Goal: Task Accomplishment & Management: Complete application form

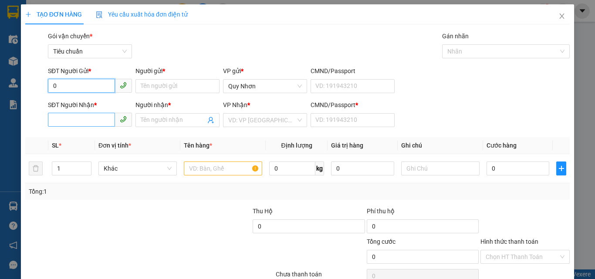
type input "0"
click at [84, 124] on input "SĐT Người Nhận *" at bounding box center [81, 120] width 67 height 14
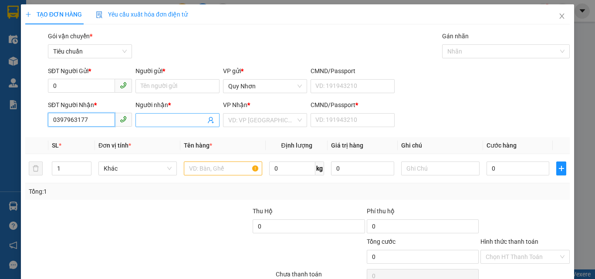
type input "0397963177"
click at [175, 123] on input "Người nhận *" at bounding box center [173, 120] width 65 height 10
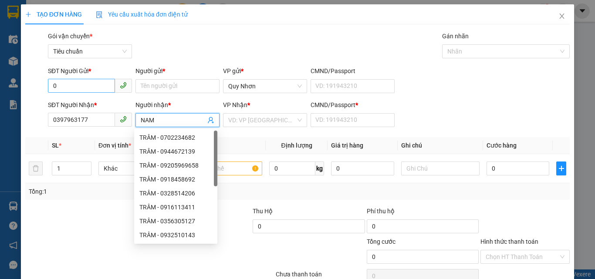
type input "NAM"
click at [61, 84] on input "0" at bounding box center [81, 86] width 67 height 14
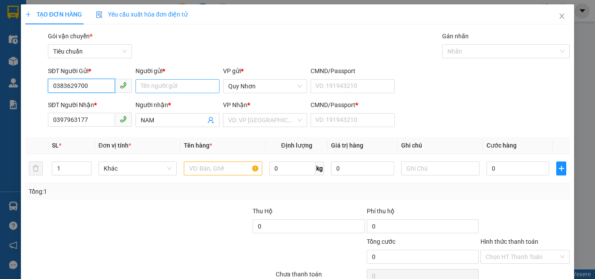
type input "0383629700"
click at [179, 87] on input "Người gửi *" at bounding box center [177, 86] width 84 height 14
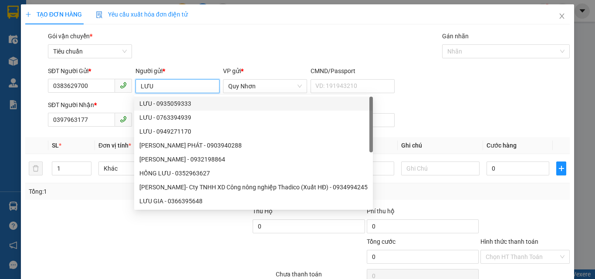
type input "LƯU"
drag, startPoint x: 373, startPoint y: 36, endPoint x: 350, endPoint y: 71, distance: 42.8
click at [372, 37] on div "Gói vận chuyển * Tiêu chuẩn Gán nhãn Nhãn" at bounding box center [308, 46] width 525 height 30
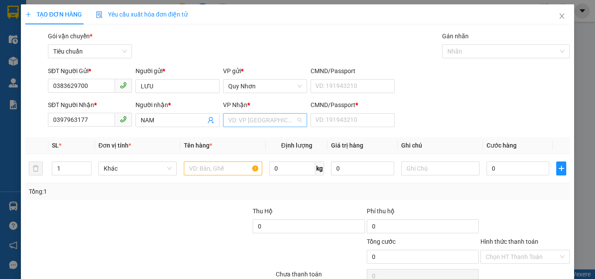
click at [242, 122] on input "search" at bounding box center [261, 120] width 67 height 13
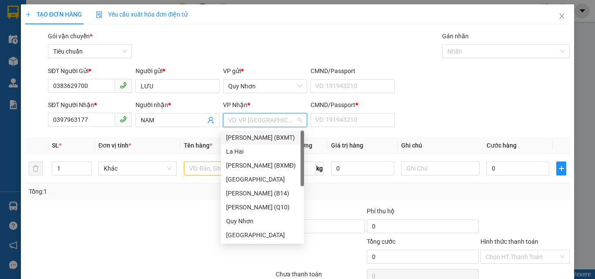
type input "Y"
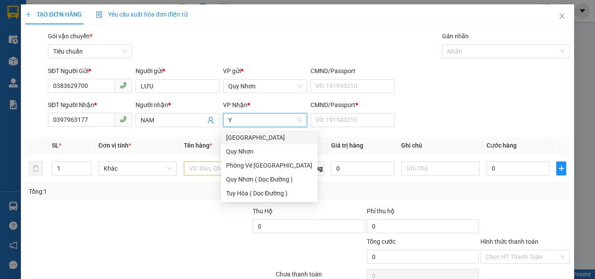
drag, startPoint x: 243, startPoint y: 138, endPoint x: 274, endPoint y: 133, distance: 32.2
click at [245, 138] on div "[GEOGRAPHIC_DATA]" at bounding box center [269, 138] width 86 height 10
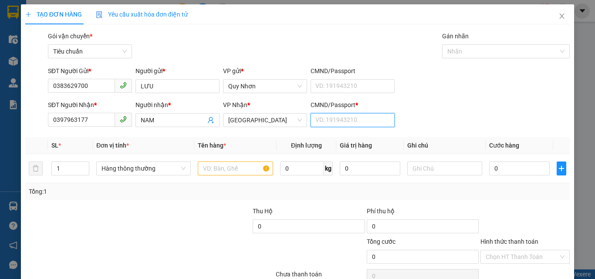
drag, startPoint x: 351, startPoint y: 122, endPoint x: 345, endPoint y: 124, distance: 6.8
click at [351, 122] on input "CMND/Passport *" at bounding box center [352, 120] width 84 height 14
type input "U"
click at [236, 165] on input "text" at bounding box center [235, 169] width 75 height 14
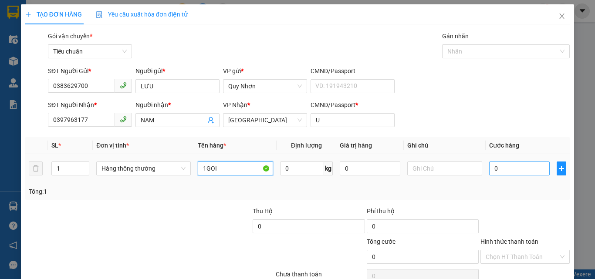
type input "1GOI"
click at [512, 169] on input "0" at bounding box center [519, 169] width 60 height 14
type input "2"
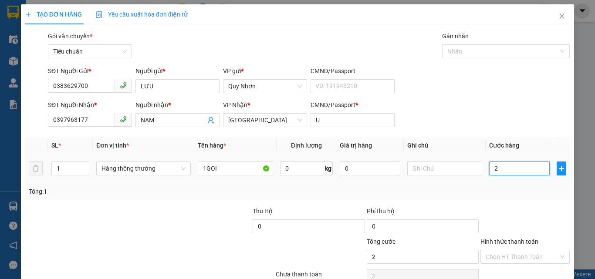
type input "20"
type input "200"
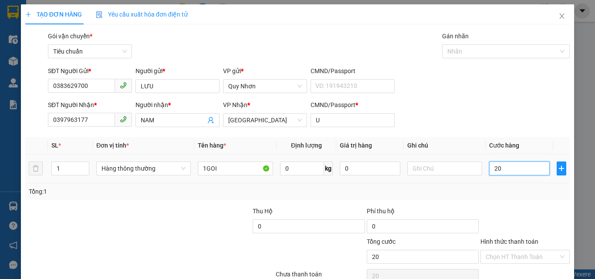
type input "200"
type input "2.000"
type input "20.000"
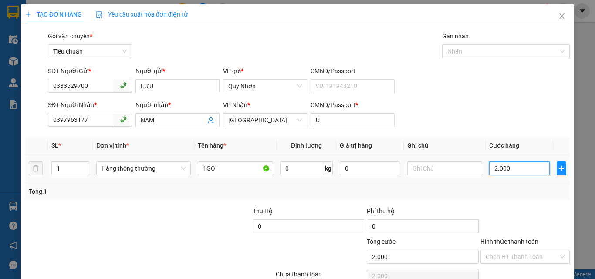
type input "20.000"
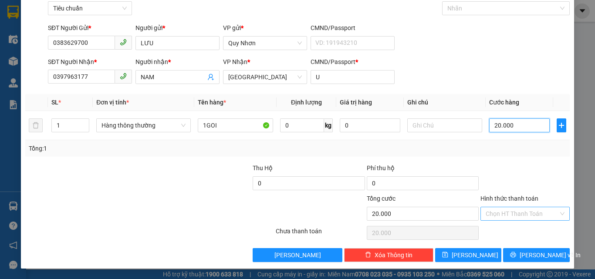
type input "20.000"
click at [506, 211] on input "Hình thức thanh toán" at bounding box center [521, 213] width 73 height 13
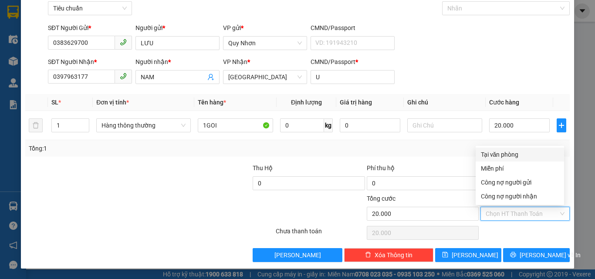
click at [497, 157] on div "Tại văn phòng" at bounding box center [520, 155] width 78 height 10
type input "0"
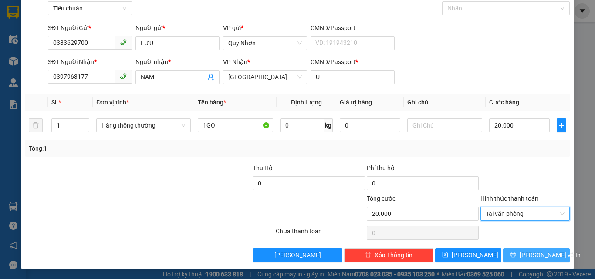
click at [516, 255] on icon "printer" at bounding box center [513, 255] width 6 height 6
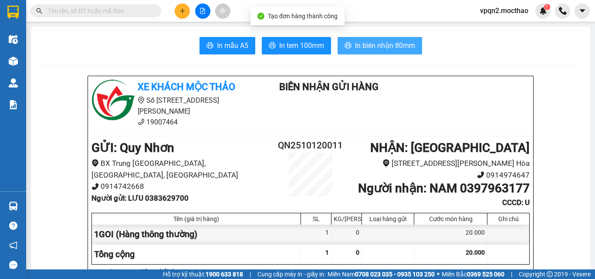
click at [391, 41] on span "In biên nhận 80mm" at bounding box center [385, 45] width 60 height 11
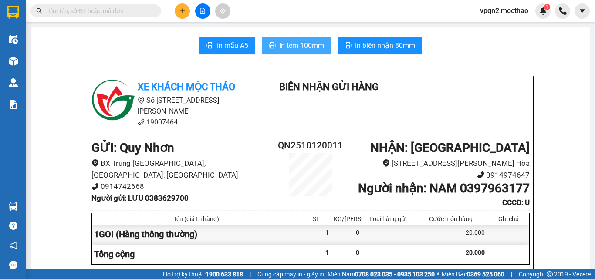
click at [273, 39] on button "In tem 100mm" at bounding box center [296, 45] width 69 height 17
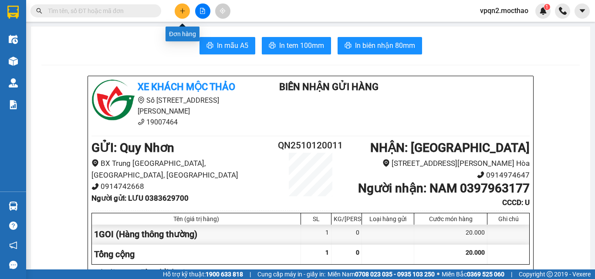
click at [176, 12] on button at bounding box center [182, 10] width 15 height 15
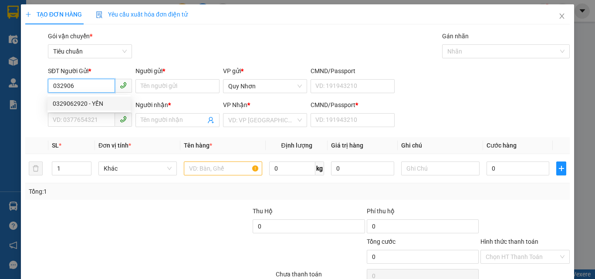
click at [109, 106] on div "0329062920 - YẾN" at bounding box center [89, 104] width 73 height 10
type input "0329062920"
type input "YẾN"
type input "0767753383"
type input "NGUYỆT kfc"
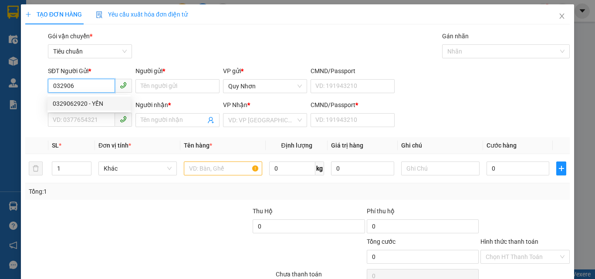
type input "X"
type input "0329062920"
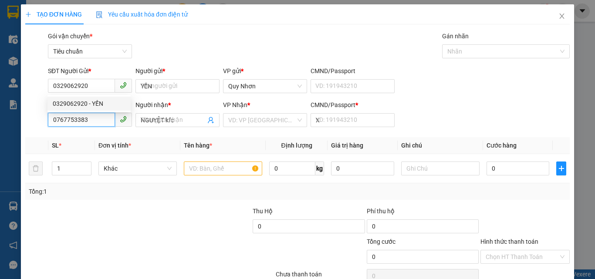
type input "30.000"
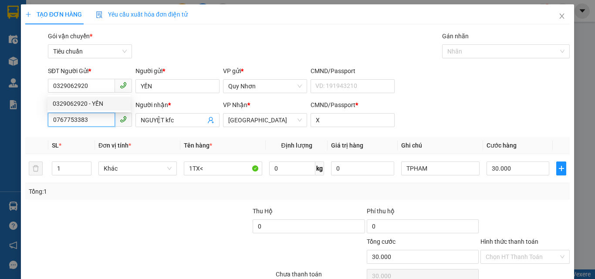
click at [108, 116] on input "0767753383" at bounding box center [81, 120] width 67 height 14
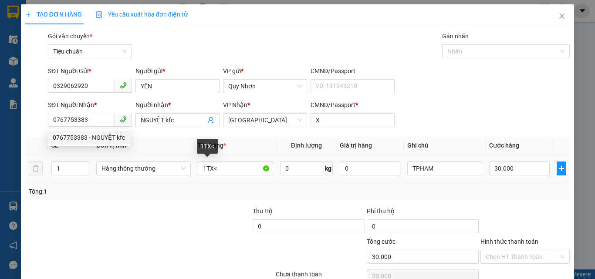
click at [239, 175] on div "1TX<" at bounding box center [235, 168] width 75 height 17
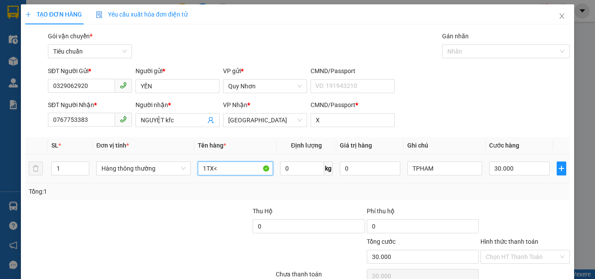
click at [225, 166] on input "1TX<" at bounding box center [235, 169] width 75 height 14
type input "1BÌ"
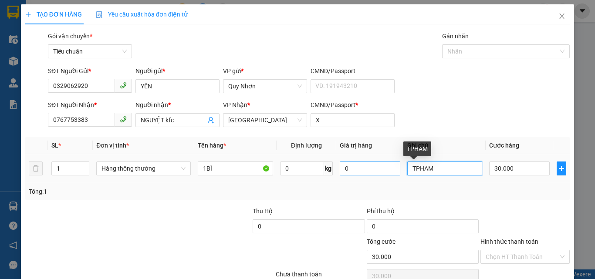
drag, startPoint x: 431, startPoint y: 168, endPoint x: 387, endPoint y: 168, distance: 43.5
click at [387, 168] on tr "1 Hàng thông thường 1BÌ 0 kg 0 TPHAM 30.000" at bounding box center [297, 168] width 544 height 29
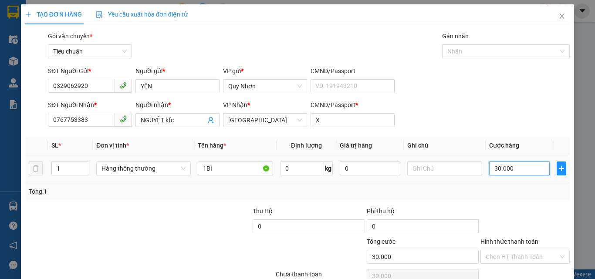
click at [528, 174] on input "30.000" at bounding box center [519, 169] width 60 height 14
type input "1"
click at [508, 171] on input "1" at bounding box center [519, 169] width 60 height 14
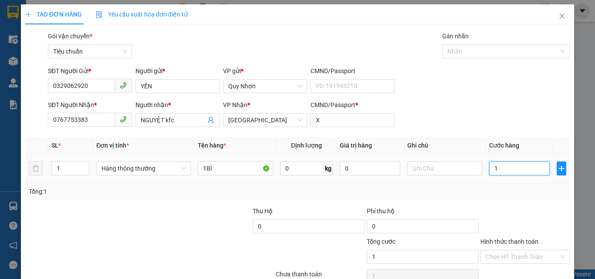
click at [508, 171] on input "1" at bounding box center [519, 169] width 60 height 14
type input "4"
type input "40"
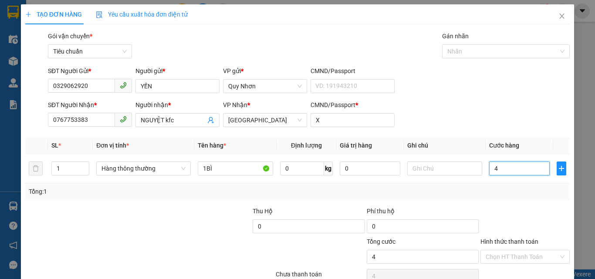
type input "40"
type input "400"
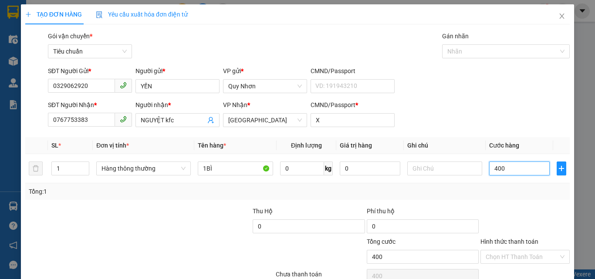
type input "4.000"
type input "40.000"
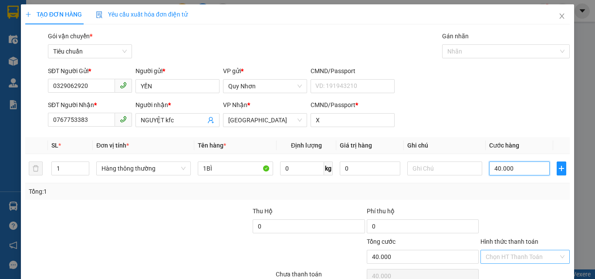
type input "40.000"
click at [502, 258] on input "Hình thức thanh toán" at bounding box center [521, 256] width 73 height 13
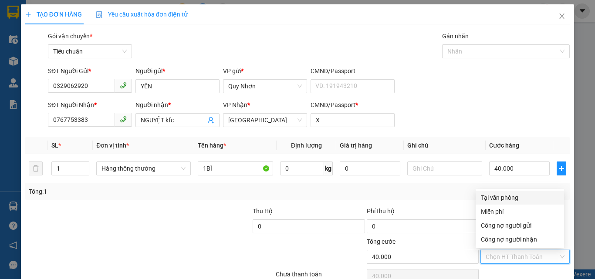
click at [495, 200] on div "Tại văn phòng" at bounding box center [520, 198] width 78 height 10
type input "0"
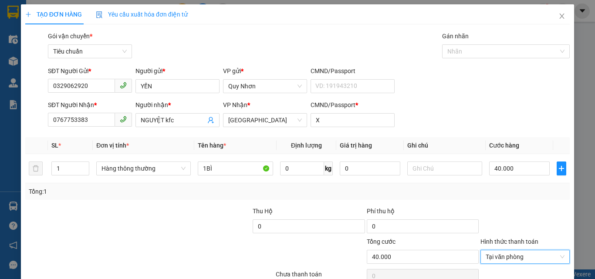
scroll to position [43, 0]
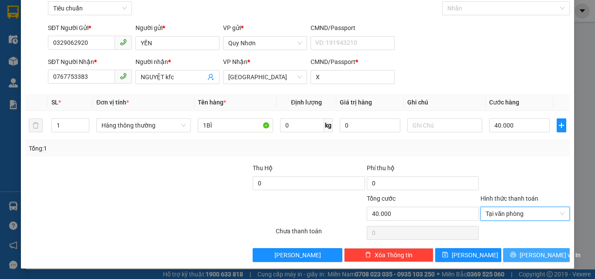
click at [514, 256] on icon "printer" at bounding box center [513, 255] width 6 height 6
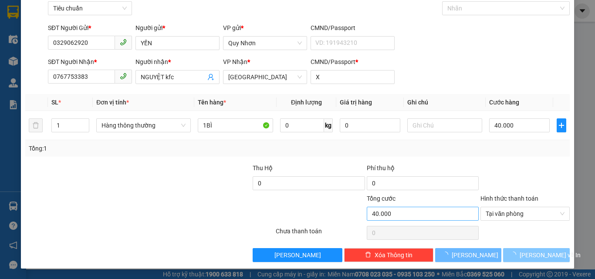
drag, startPoint x: 514, startPoint y: 256, endPoint x: 472, endPoint y: 209, distance: 62.9
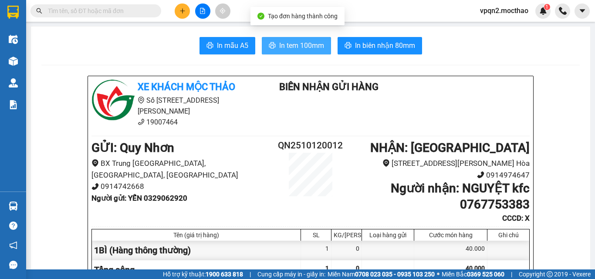
click at [311, 40] on span "In tem 100mm" at bounding box center [301, 45] width 45 height 11
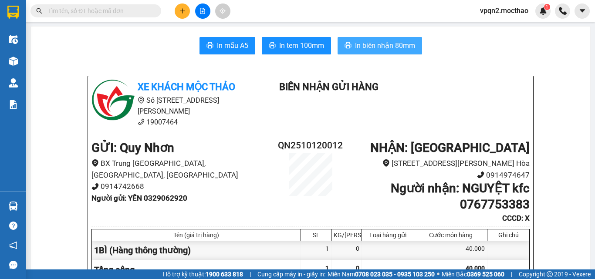
click at [365, 47] on span "In biên nhận 80mm" at bounding box center [385, 45] width 60 height 11
click at [186, 13] on button at bounding box center [182, 10] width 15 height 15
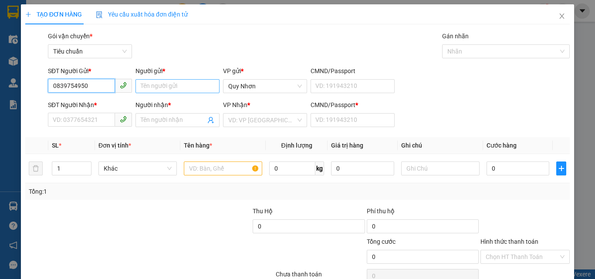
type input "0839754950"
click at [189, 81] on input "Người gửi *" at bounding box center [177, 86] width 84 height 14
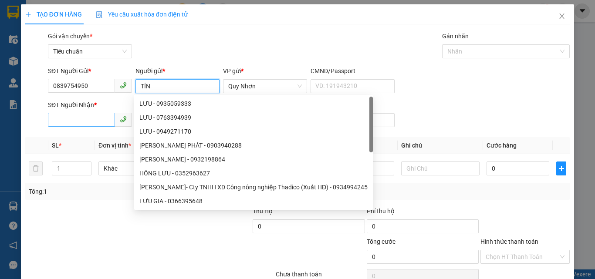
type input "TÍN"
click at [73, 121] on input "SĐT Người Nhận *" at bounding box center [81, 120] width 67 height 14
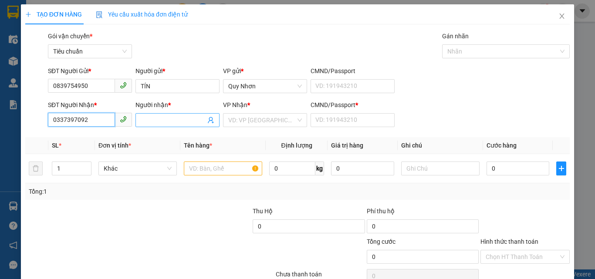
type input "0337397092"
click at [146, 121] on input "Người nhận *" at bounding box center [173, 120] width 65 height 10
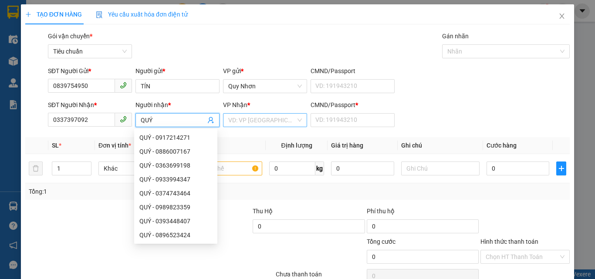
type input "QUÝ"
click at [232, 122] on input "search" at bounding box center [261, 120] width 67 height 13
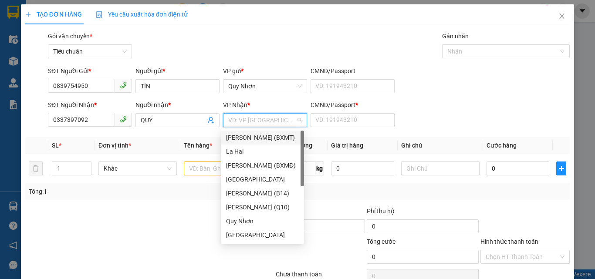
type input "T"
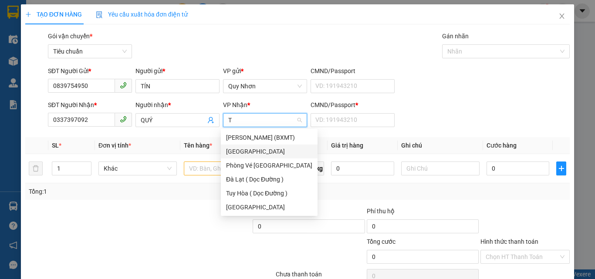
drag, startPoint x: 245, startPoint y: 150, endPoint x: 282, endPoint y: 136, distance: 39.0
click at [245, 150] on div "[GEOGRAPHIC_DATA]" at bounding box center [269, 152] width 86 height 10
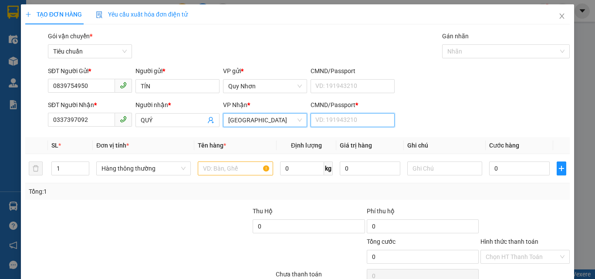
click at [325, 121] on input "CMND/Passport *" at bounding box center [352, 120] width 84 height 14
type input "T"
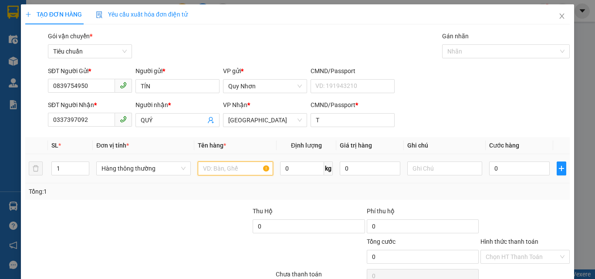
click at [228, 167] on input "text" at bounding box center [235, 169] width 75 height 14
type input "1 BAO"
click at [492, 167] on input "0" at bounding box center [519, 169] width 60 height 14
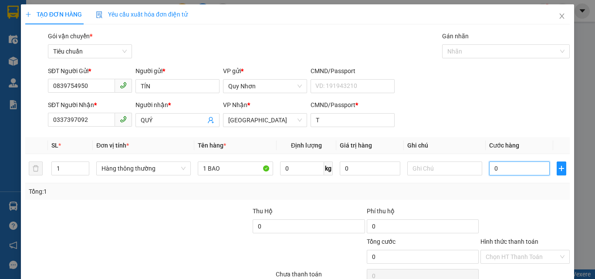
type input "2"
type input "20"
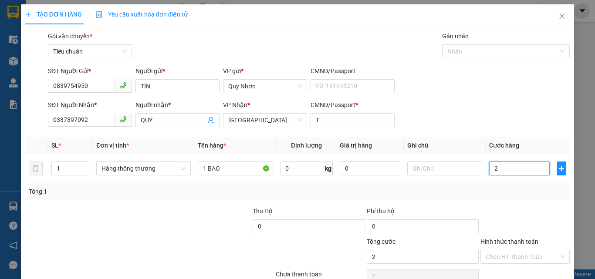
type input "20"
type input "200"
type input "2.000"
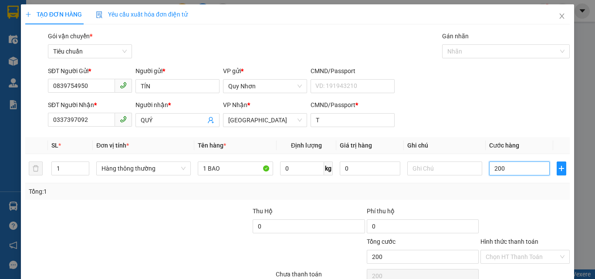
type input "2.000"
type input "20.000"
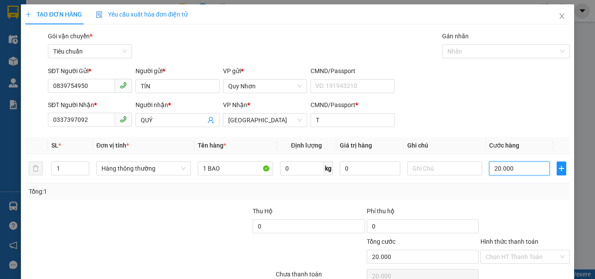
scroll to position [43, 0]
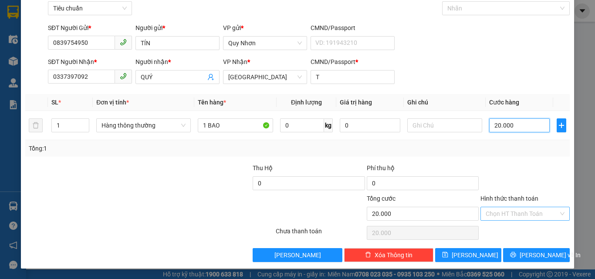
type input "20.000"
click at [522, 216] on input "Hình thức thanh toán" at bounding box center [521, 213] width 73 height 13
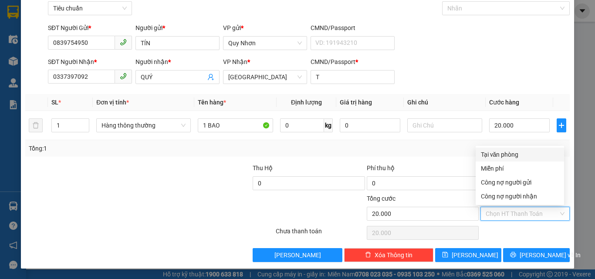
click at [512, 158] on div "Tại văn phòng" at bounding box center [520, 155] width 78 height 10
type input "0"
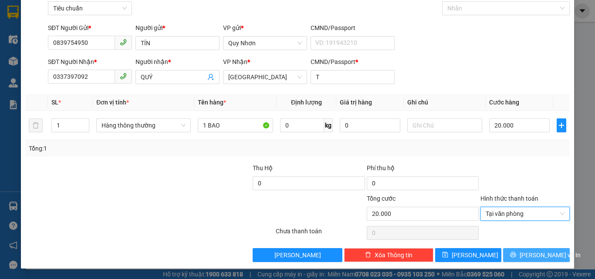
click at [522, 250] on button "[PERSON_NAME] và In" at bounding box center [536, 255] width 67 height 14
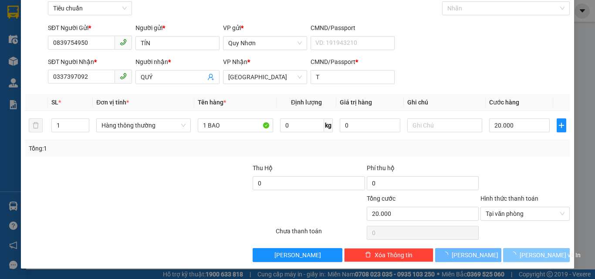
click at [519, 250] on span "button" at bounding box center [515, 255] width 10 height 10
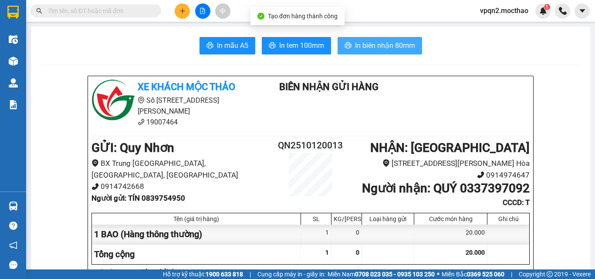
click at [371, 39] on button "In biên nhận 80mm" at bounding box center [379, 45] width 84 height 17
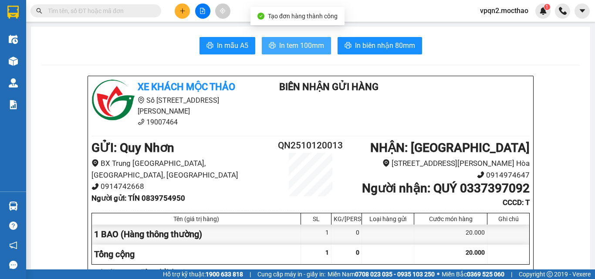
click at [289, 41] on span "In tem 100mm" at bounding box center [301, 45] width 45 height 11
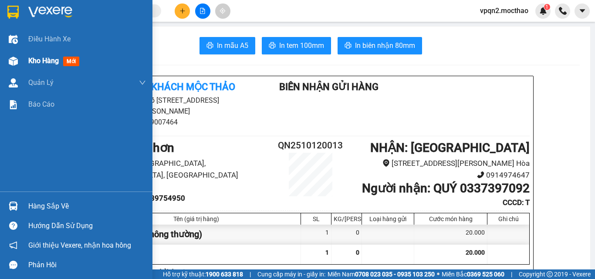
click at [12, 66] on div at bounding box center [13, 61] width 15 height 15
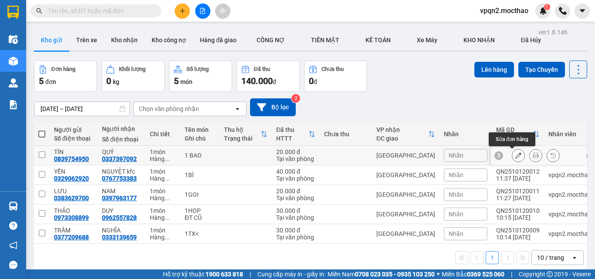
click at [512, 155] on button at bounding box center [518, 155] width 12 height 15
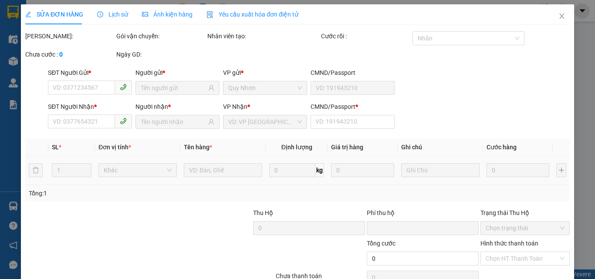
type input "0839754950"
type input "0337397092"
type input "T"
type input "0"
type input "20.000"
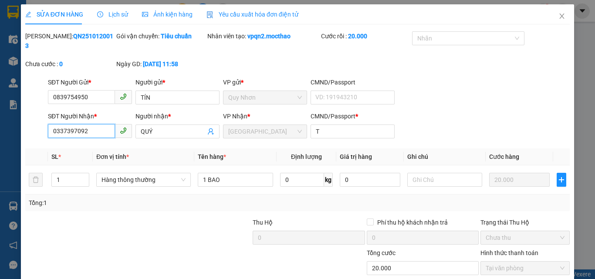
click at [64, 124] on input "0337397092" at bounding box center [81, 131] width 67 height 14
click at [87, 124] on input "0334397092" at bounding box center [81, 131] width 67 height 14
type input "033439709"
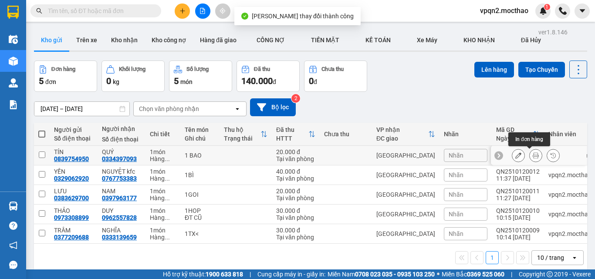
click at [533, 154] on icon at bounding box center [536, 155] width 6 height 6
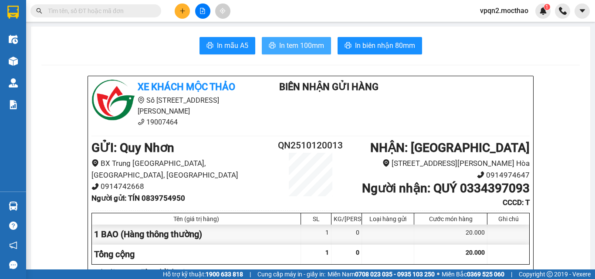
click at [294, 43] on span "In tem 100mm" at bounding box center [301, 45] width 45 height 11
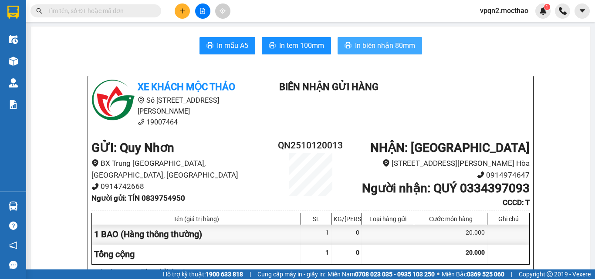
drag, startPoint x: 385, startPoint y: 34, endPoint x: 385, endPoint y: 39, distance: 4.4
click at [385, 48] on span "In biên nhận 80mm" at bounding box center [385, 45] width 60 height 11
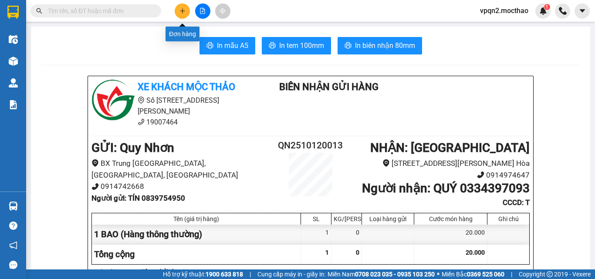
click at [180, 8] on icon "plus" at bounding box center [182, 11] width 6 height 6
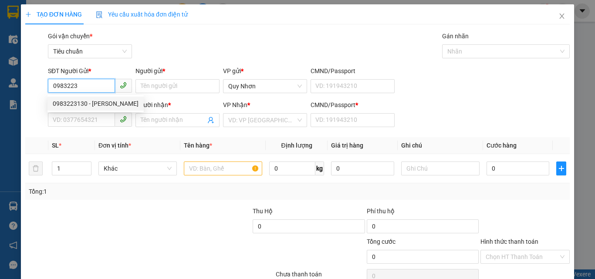
click at [83, 105] on div "0983223130 - [PERSON_NAME]" at bounding box center [96, 104] width 86 height 10
type input "0983223130"
type input "[PERSON_NAME]"
type input "0383004534"
type input "MẸ MỠ"
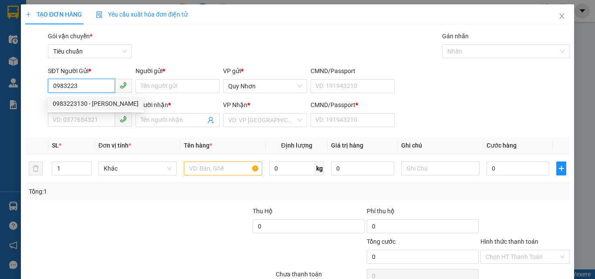
type input "B"
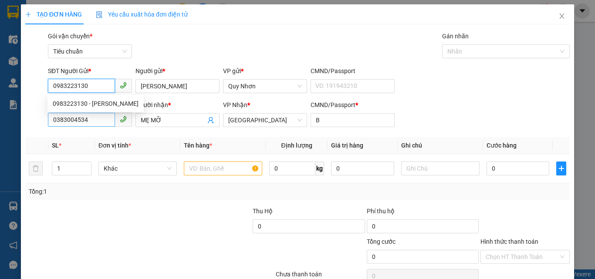
type input "30.000"
type input "0983223130"
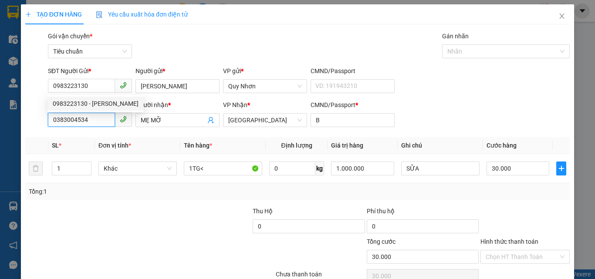
click at [88, 114] on input "0383004534" at bounding box center [81, 120] width 67 height 14
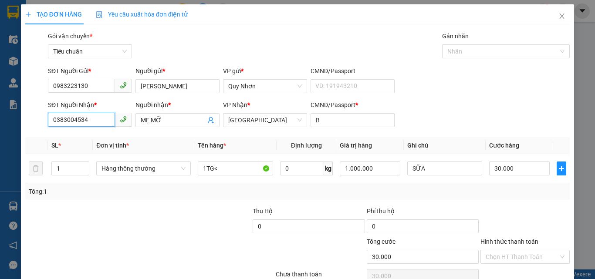
click at [88, 114] on input "0383004534" at bounding box center [81, 120] width 67 height 14
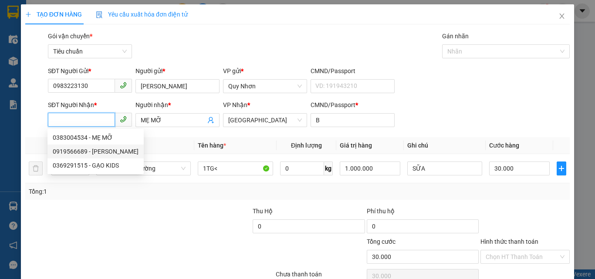
click at [118, 152] on div "0919566689 - [PERSON_NAME]" at bounding box center [96, 152] width 86 height 10
type input "0919566689"
type input "[PERSON_NAME]"
type input "A"
type input "40.000"
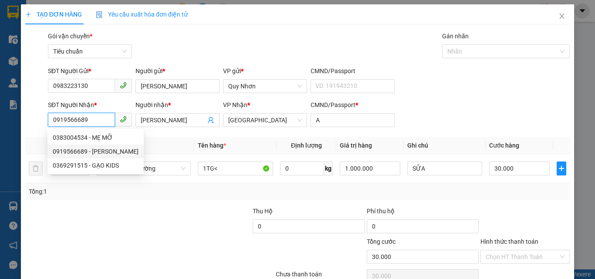
type input "40.000"
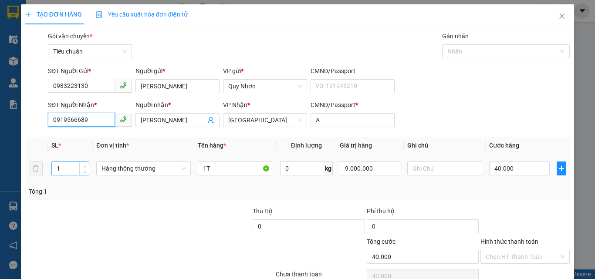
type input "0919566689"
click at [84, 163] on span "Increase Value" at bounding box center [84, 166] width 10 height 8
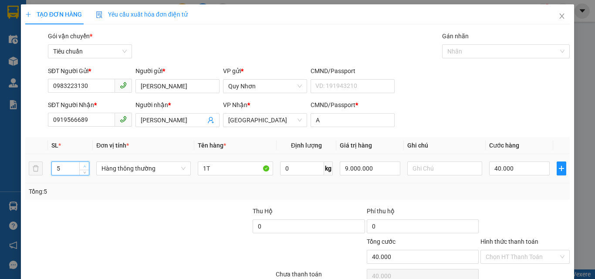
type input "6"
click at [84, 163] on span "Increase Value" at bounding box center [84, 166] width 10 height 8
drag, startPoint x: 208, startPoint y: 167, endPoint x: 196, endPoint y: 167, distance: 11.8
click at [198, 167] on input "1T" at bounding box center [235, 169] width 75 height 14
type input "0"
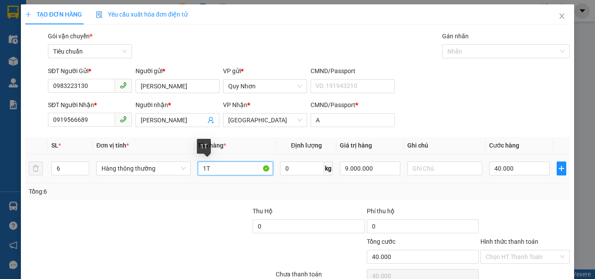
type input "0"
type input "6"
type input "0"
type input "6KIEN"
click at [487, 159] on td "0" at bounding box center [518, 168] width 67 height 29
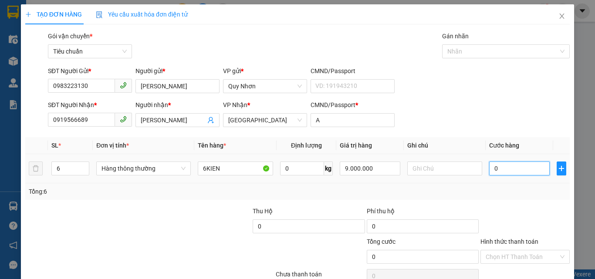
type input "2"
type input "25"
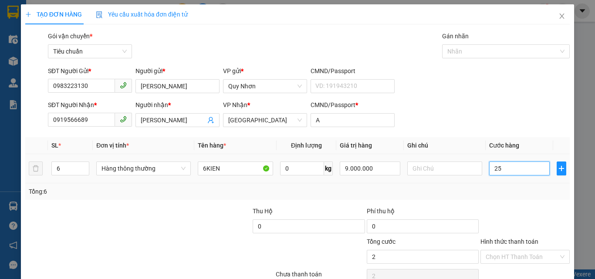
type input "25"
type input "250"
type input "2.500"
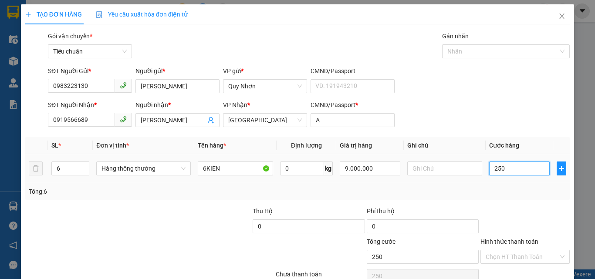
type input "2.500"
type input "25.000"
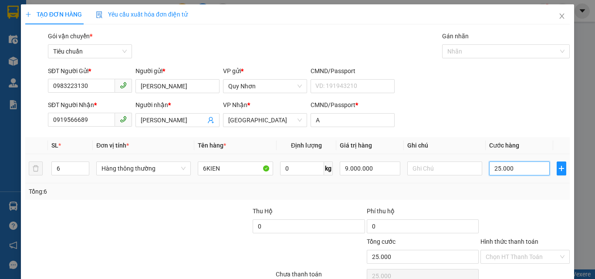
type input "250.000"
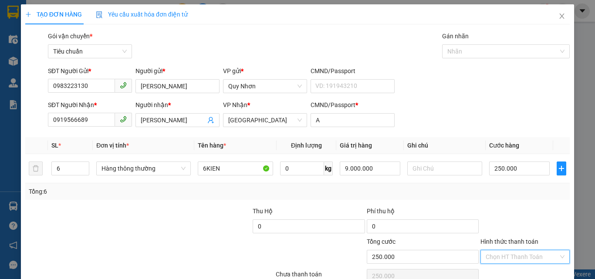
click at [498, 250] on input "Hình thức thanh toán" at bounding box center [521, 256] width 73 height 13
click at [519, 193] on div "Tại văn phòng" at bounding box center [520, 198] width 78 height 10
type input "0"
click at [511, 263] on div "TẠO ĐƠN HÀNG Yêu cầu xuất hóa đơn điện tử Transit Pickup Surcharge Ids Transit …" at bounding box center [297, 157] width 553 height 307
click at [509, 244] on div "Transit Pickup Surcharge Ids Transit Deliver Surcharge Ids Transit Deliver Surc…" at bounding box center [297, 168] width 544 height 274
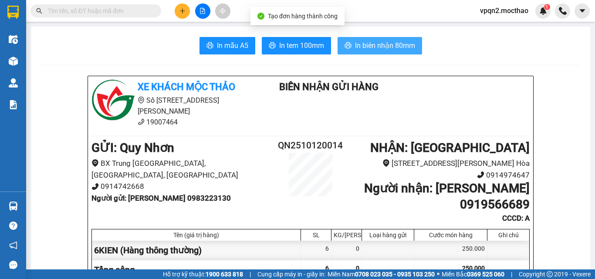
click at [378, 49] on span "In biên nhận 80mm" at bounding box center [385, 45] width 60 height 11
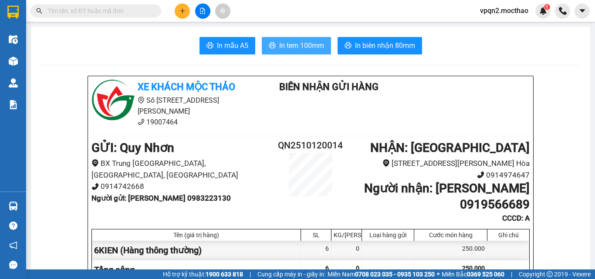
click at [320, 51] on button "In tem 100mm" at bounding box center [296, 45] width 69 height 17
click at [207, 13] on button at bounding box center [202, 10] width 15 height 15
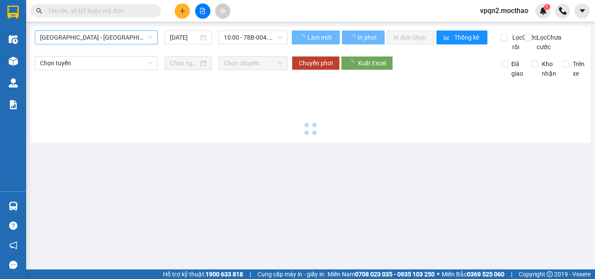
click at [123, 36] on span "[GEOGRAPHIC_DATA] - [GEOGRAPHIC_DATA]" at bounding box center [96, 37] width 112 height 13
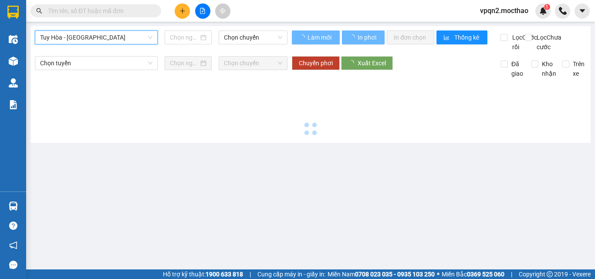
type input "[DATE]"
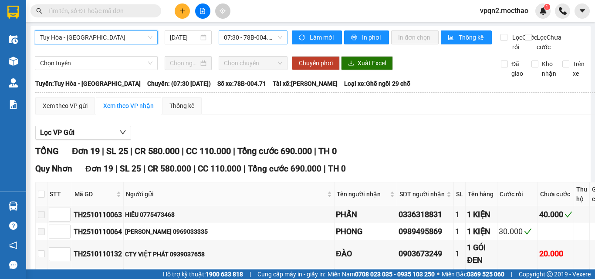
click at [263, 34] on span "07:30 - 78B-004.71" at bounding box center [253, 37] width 58 height 13
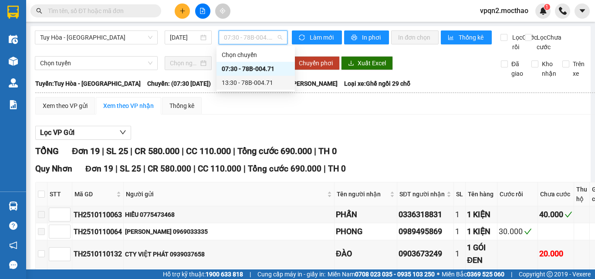
click at [253, 80] on div "13:30 - 78B-004.71" at bounding box center [256, 83] width 68 height 10
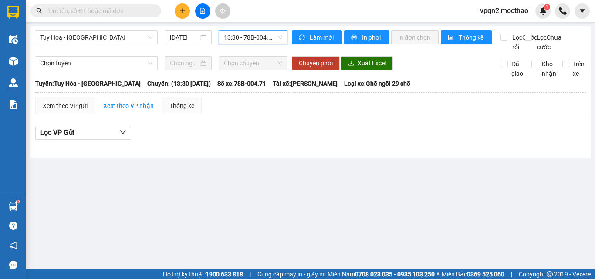
click at [181, 14] on button at bounding box center [182, 10] width 15 height 15
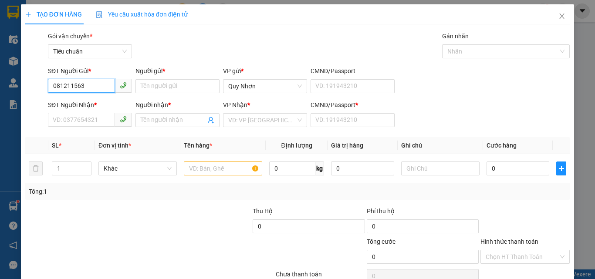
type input "0812115635"
click at [99, 106] on div "0812115635 - NHƠN" at bounding box center [89, 104] width 73 height 10
type input "NHƠN"
type input "0907962828"
type input "PHƯƠNG"
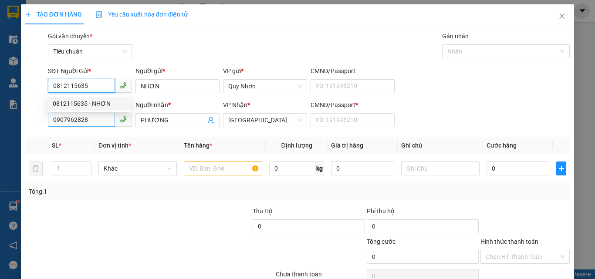
type input "40.000"
type input "0812115635"
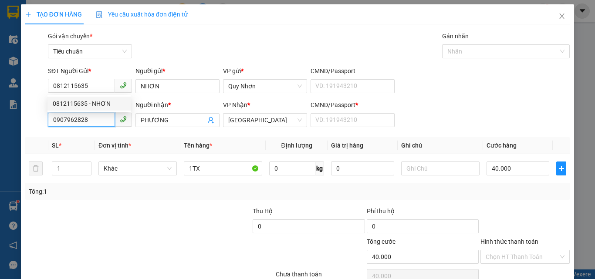
click at [99, 115] on input "0907962828" at bounding box center [81, 120] width 67 height 14
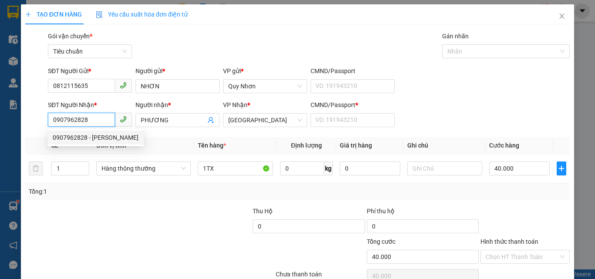
click at [115, 137] on div "0907962828 - [PERSON_NAME]" at bounding box center [96, 138] width 86 height 10
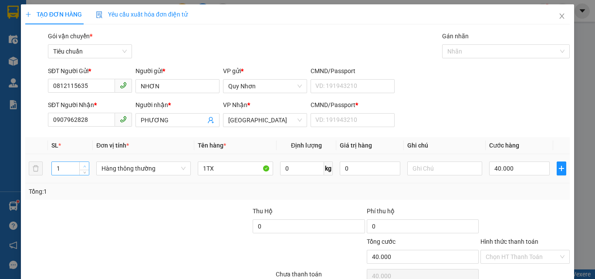
type input "2"
click at [79, 162] on span "Increase Value" at bounding box center [84, 166] width 10 height 8
click at [206, 171] on input "1TX" at bounding box center [235, 169] width 75 height 14
type input "0"
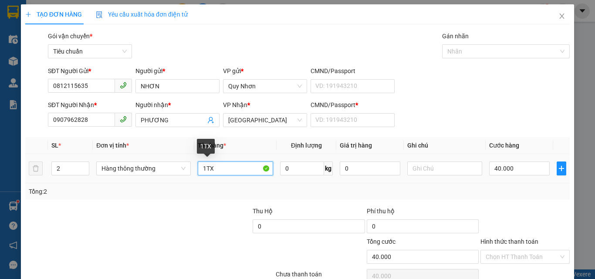
type input "0"
type input "2TX"
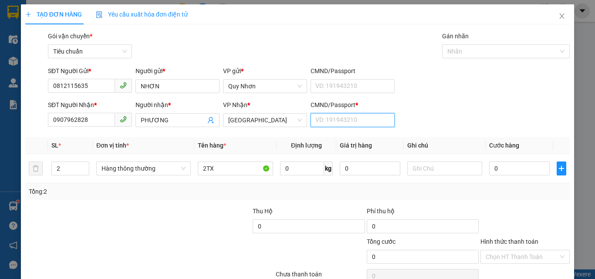
click at [354, 122] on input "CMND/Passport *" at bounding box center [352, 120] width 84 height 14
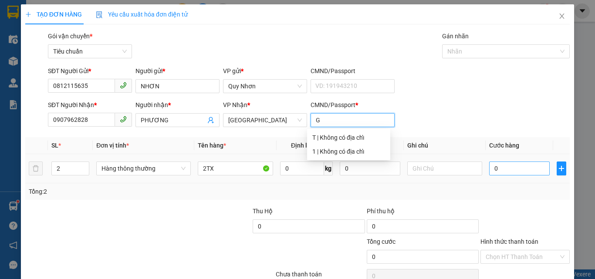
type input "G"
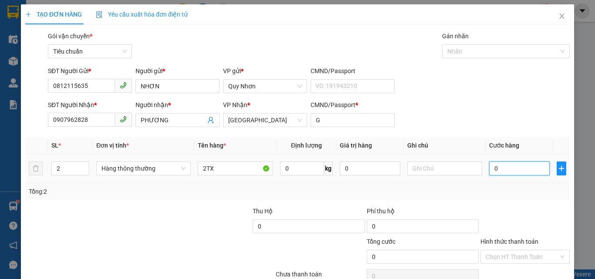
click at [516, 171] on input "0" at bounding box center [519, 169] width 60 height 14
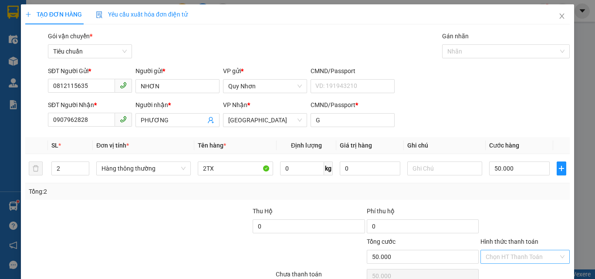
click at [492, 259] on input "Hình thức thanh toán" at bounding box center [521, 256] width 73 height 13
click at [505, 197] on div "Tại văn phòng" at bounding box center [520, 198] width 78 height 10
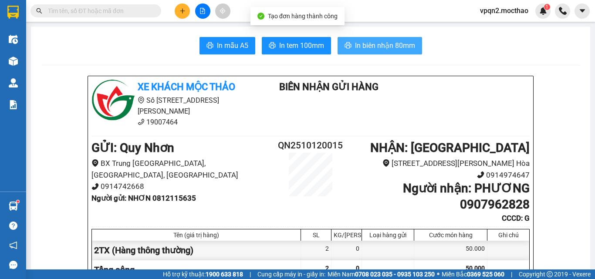
click at [386, 49] on span "In biên nhận 80mm" at bounding box center [385, 45] width 60 height 11
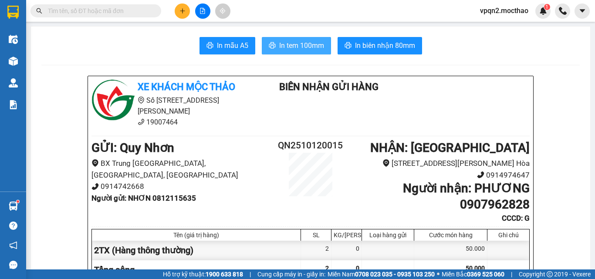
click at [309, 38] on button "In tem 100mm" at bounding box center [296, 45] width 69 height 17
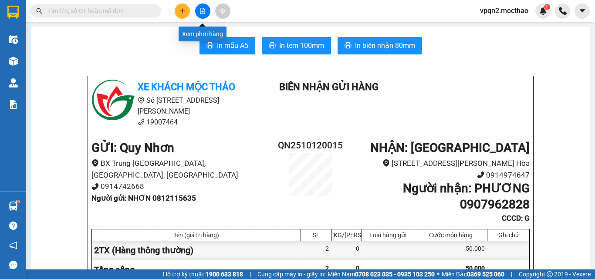
click at [198, 13] on button at bounding box center [202, 10] width 15 height 15
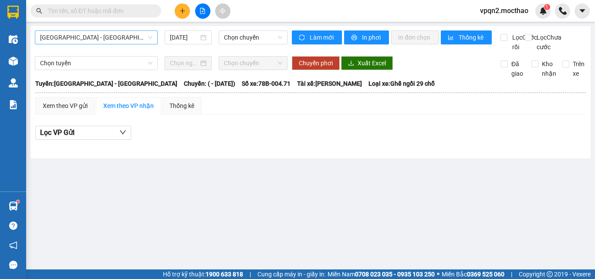
click at [87, 44] on span "[GEOGRAPHIC_DATA] - [GEOGRAPHIC_DATA]" at bounding box center [96, 37] width 112 height 13
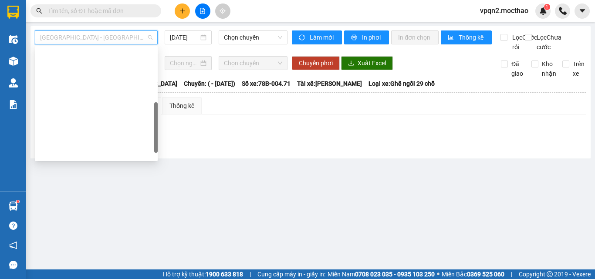
type input "[DATE]"
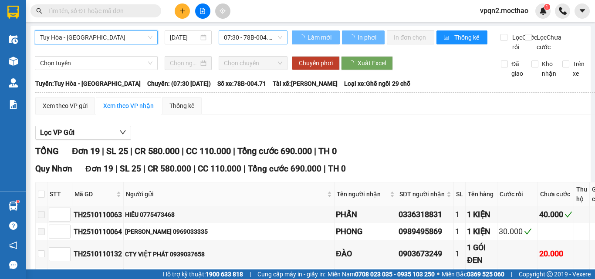
click at [248, 40] on span "07:30 - 78B-004.71" at bounding box center [253, 37] width 58 height 13
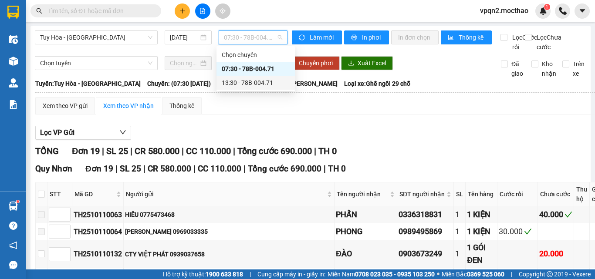
click at [247, 78] on div "13:30 - 78B-004.71" at bounding box center [255, 83] width 78 height 14
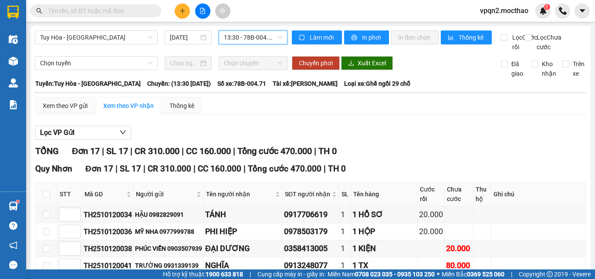
click at [179, 9] on button at bounding box center [182, 10] width 15 height 15
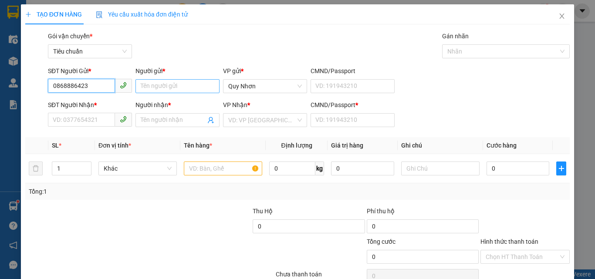
type input "0868886423"
click at [159, 87] on input "Người gửi *" at bounding box center [177, 86] width 84 height 14
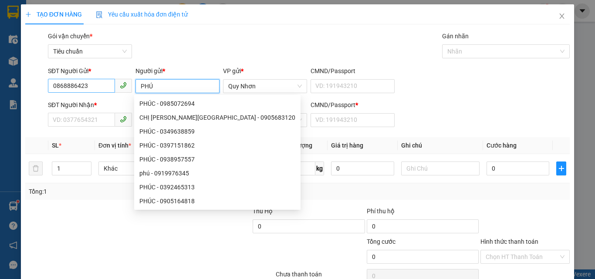
type input "PHÚ"
click at [84, 88] on input "0868886423" at bounding box center [81, 86] width 67 height 14
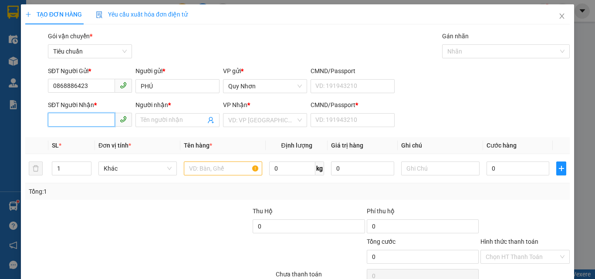
paste input "0868886423"
type input "0868886423"
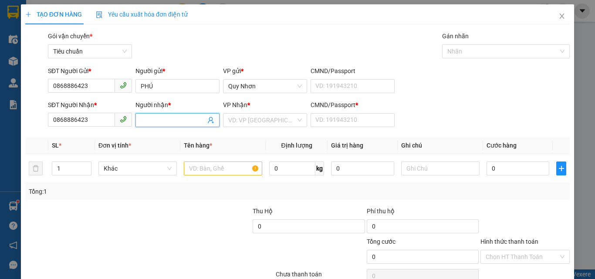
click at [156, 121] on input "Người nhận *" at bounding box center [173, 120] width 65 height 10
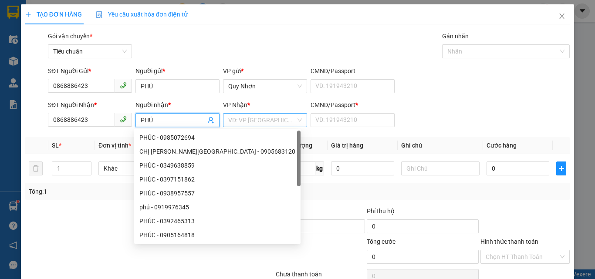
type input "PHÚ"
click at [255, 125] on input "search" at bounding box center [261, 120] width 67 height 13
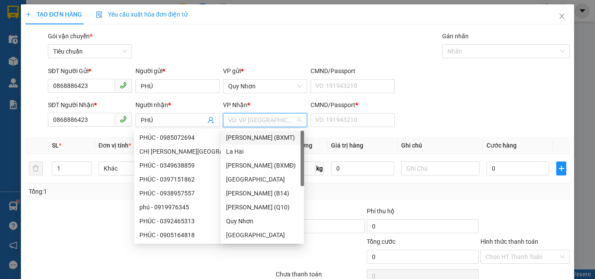
type input "T"
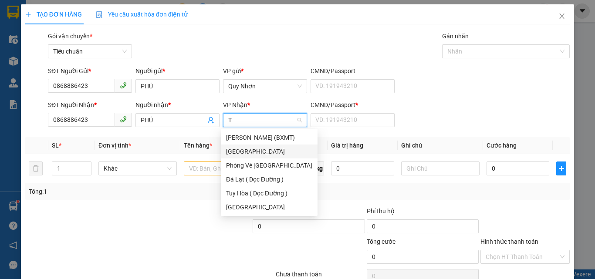
click at [261, 150] on div "[GEOGRAPHIC_DATA]" at bounding box center [269, 152] width 86 height 10
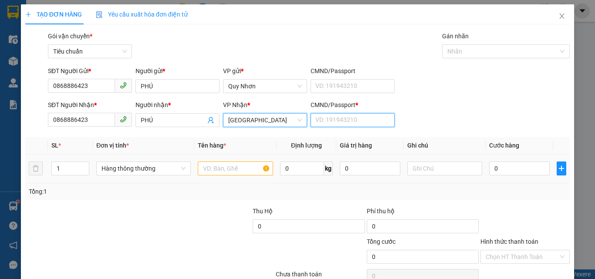
click at [320, 117] on input "CMND/Passport *" at bounding box center [352, 120] width 84 height 14
type input "T"
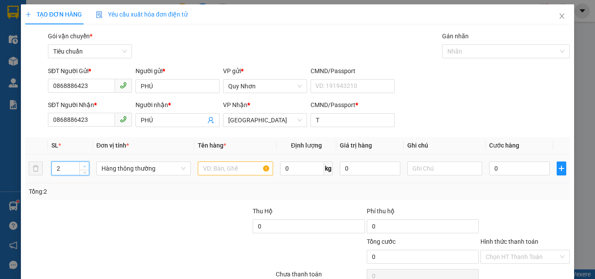
click at [82, 164] on span "up" at bounding box center [84, 166] width 5 height 5
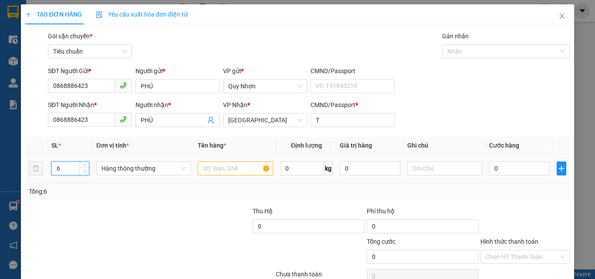
click at [83, 170] on icon "down" at bounding box center [84, 171] width 3 height 3
type input "5"
click at [199, 174] on input "text" at bounding box center [235, 169] width 75 height 14
type input "5 MÓN"
click at [488, 159] on td "0" at bounding box center [518, 168] width 67 height 29
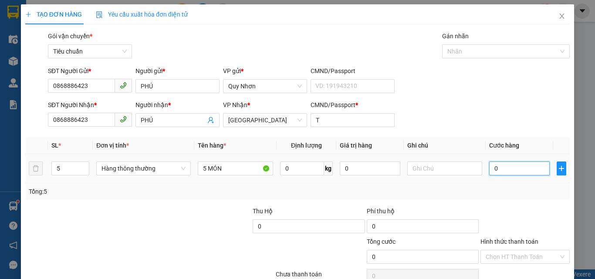
click at [489, 165] on input "0" at bounding box center [519, 169] width 60 height 14
type input "1"
type input "18"
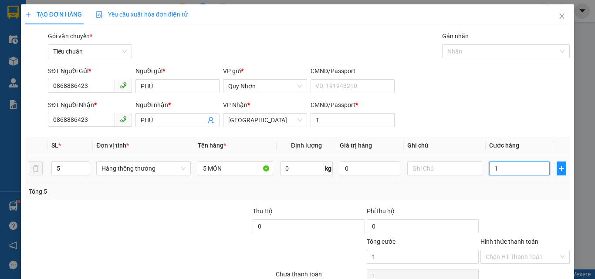
type input "18"
type input "180"
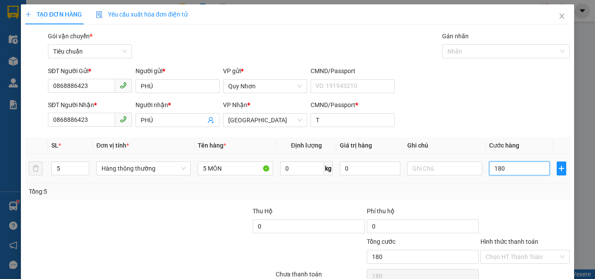
type input "1.800"
type input "18.000"
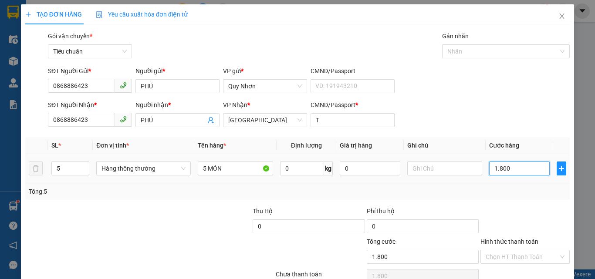
type input "18.000"
type input "180.000"
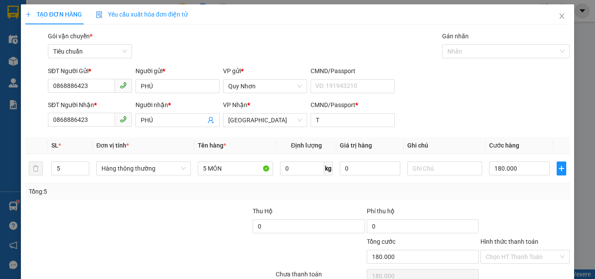
click at [543, 250] on input "Hình thức thanh toán" at bounding box center [521, 256] width 73 height 13
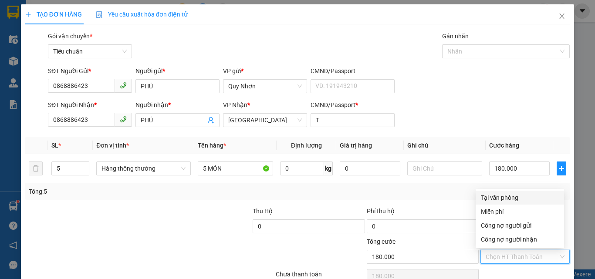
click at [515, 193] on div "Tại văn phòng" at bounding box center [520, 198] width 78 height 10
type input "0"
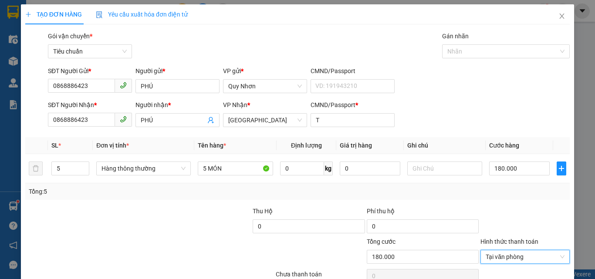
drag, startPoint x: 523, startPoint y: 253, endPoint x: 459, endPoint y: 192, distance: 88.4
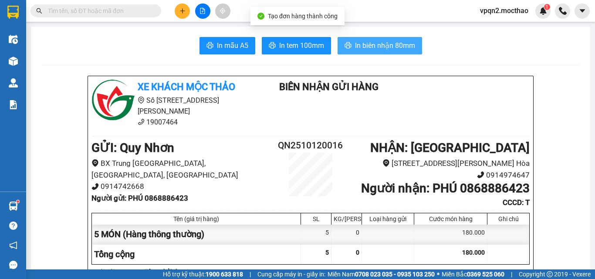
click at [364, 45] on span "In biên nhận 80mm" at bounding box center [385, 45] width 60 height 11
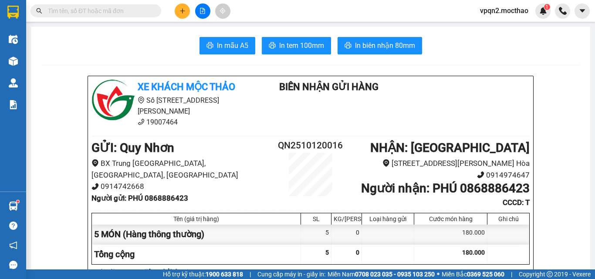
click at [290, 47] on span "In tem 100mm" at bounding box center [301, 45] width 45 height 11
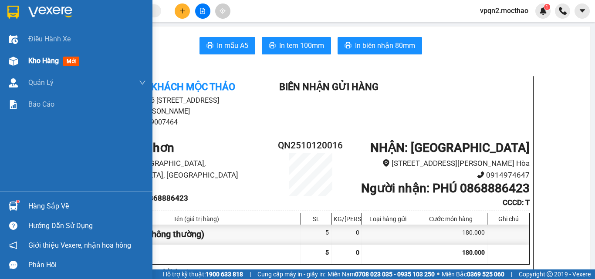
click at [20, 61] on div at bounding box center [13, 61] width 15 height 15
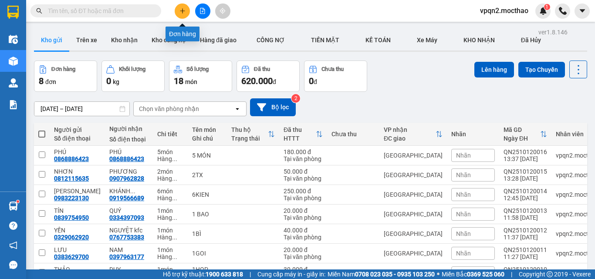
click at [180, 10] on icon "plus" at bounding box center [182, 11] width 6 height 6
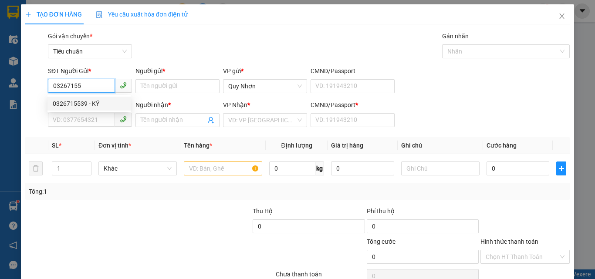
click at [79, 106] on div "0326715539 - KÝ" at bounding box center [89, 104] width 73 height 10
type input "0326715539"
type input "KÝ"
type input "0352752357"
type input "VINH"
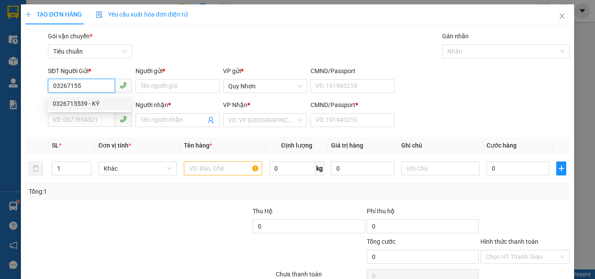
type input "a"
type input "30.000"
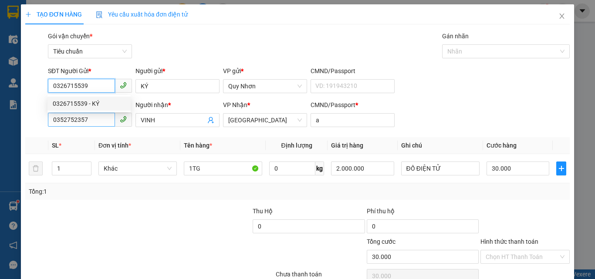
type input "0326715539"
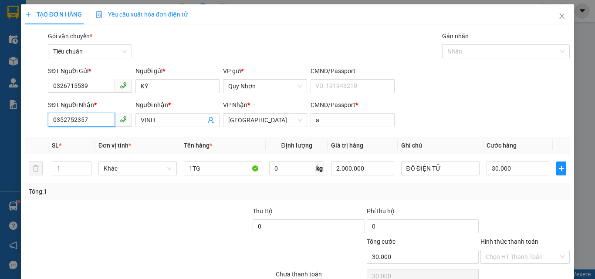
click at [87, 117] on input "0352752357" at bounding box center [81, 120] width 67 height 14
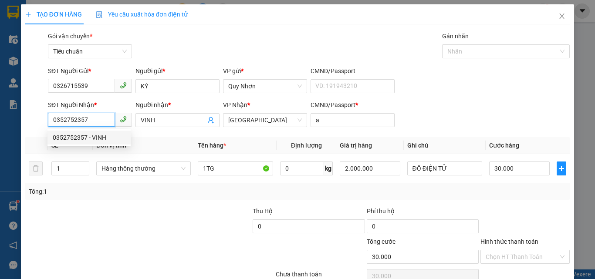
click at [87, 117] on input "0352752357" at bounding box center [81, 120] width 67 height 14
click at [102, 139] on div "0903503680 - QUANG" at bounding box center [89, 138] width 73 height 10
type input "0903503680"
type input "QUANG"
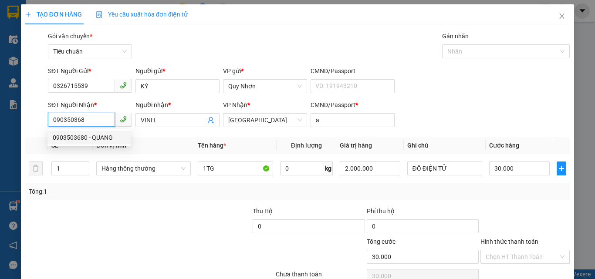
type input "T"
type input "20.000"
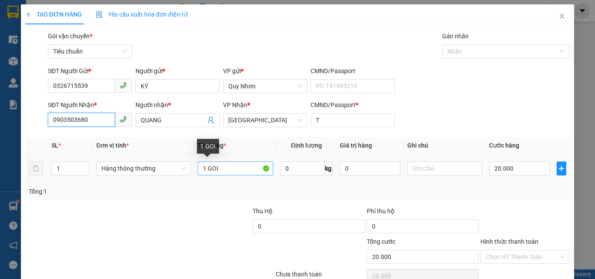
type input "0903503680"
click at [231, 169] on input "1 GOI" at bounding box center [235, 169] width 75 height 14
type input "1 TG"
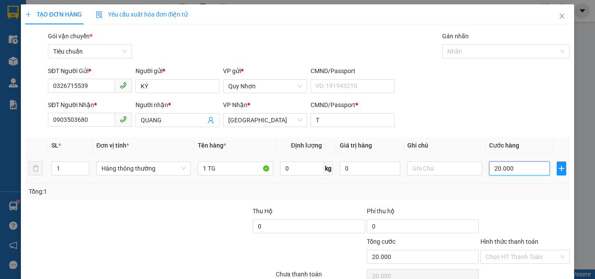
click at [502, 163] on input "20.000" at bounding box center [519, 169] width 60 height 14
type input "4"
type input "40"
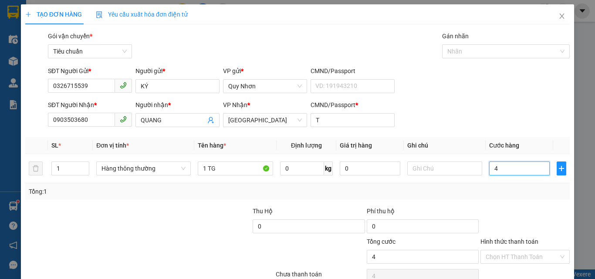
type input "40"
type input "400"
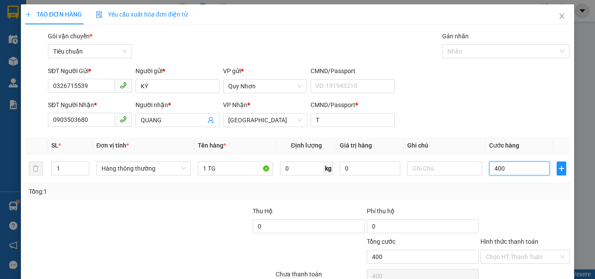
type input "4.000"
type input "40.000"
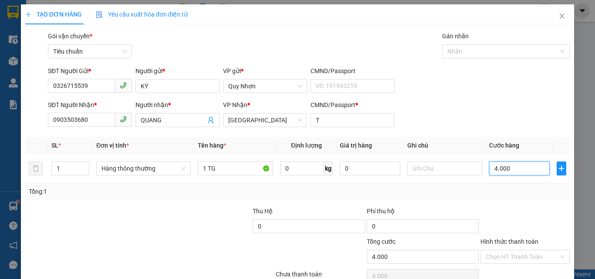
type input "40.000"
click at [521, 250] on input "Hình thức thanh toán" at bounding box center [521, 256] width 73 height 13
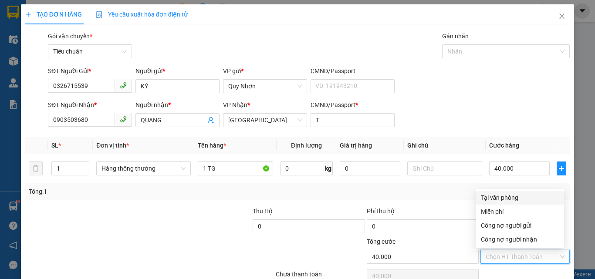
click at [512, 193] on div "Tại văn phòng" at bounding box center [520, 198] width 78 height 10
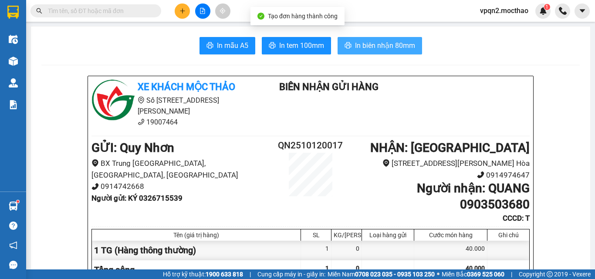
click at [391, 49] on span "In biên nhận 80mm" at bounding box center [385, 45] width 60 height 11
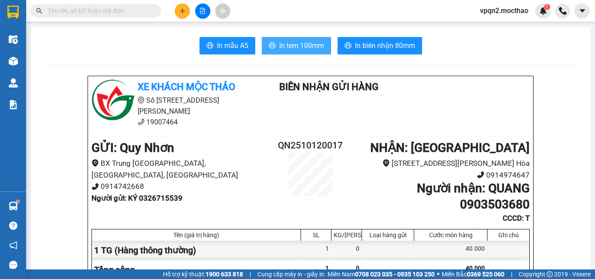
click at [282, 47] on span "In tem 100mm" at bounding box center [301, 45] width 45 height 11
